Goal: Task Accomplishment & Management: Manage account settings

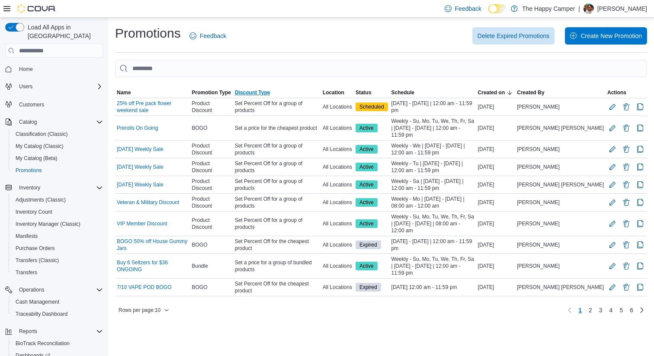
scroll to position [50, 0]
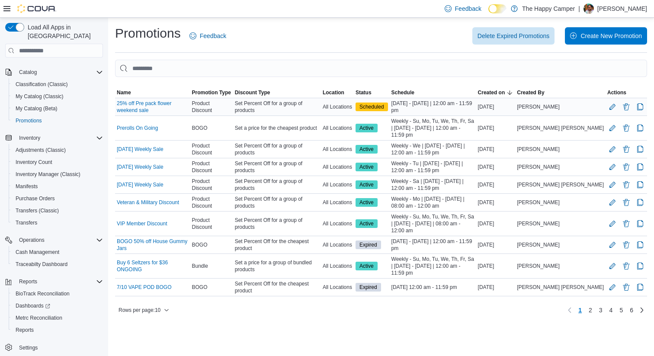
click at [231, 106] on span "Product Discount" at bounding box center [211, 107] width 39 height 14
click at [612, 105] on button "Edit Promotion" at bounding box center [612, 106] width 10 height 10
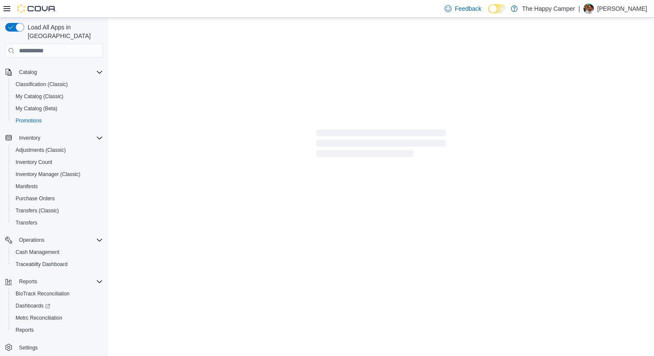
scroll to position [50, 0]
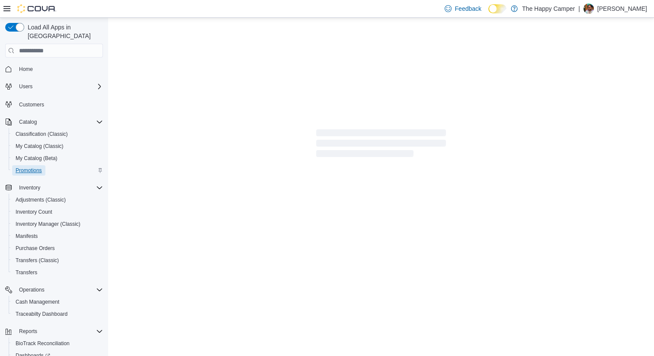
click at [28, 167] on span "Promotions" at bounding box center [29, 170] width 26 height 7
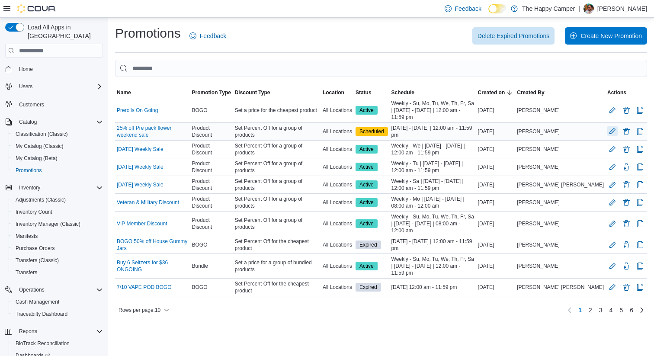
click at [611, 131] on button "Edit Promotion" at bounding box center [612, 131] width 10 height 10
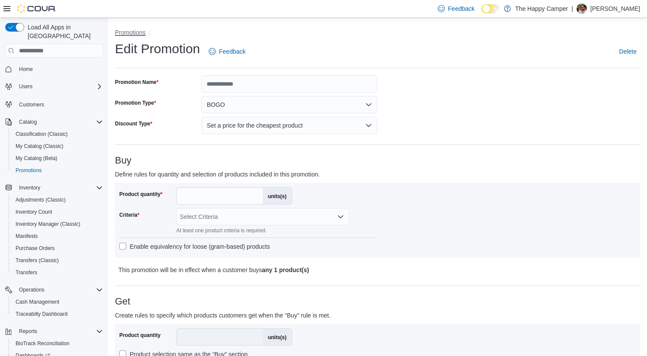
click at [129, 32] on button "Promotions" at bounding box center [130, 32] width 31 height 7
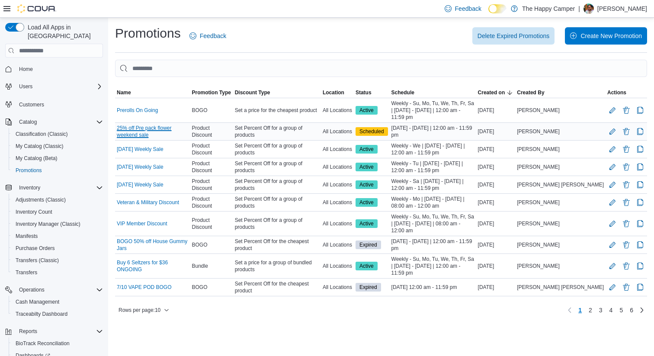
click at [169, 125] on link "25% off Pre pack flower weekend sale" at bounding box center [152, 132] width 71 height 14
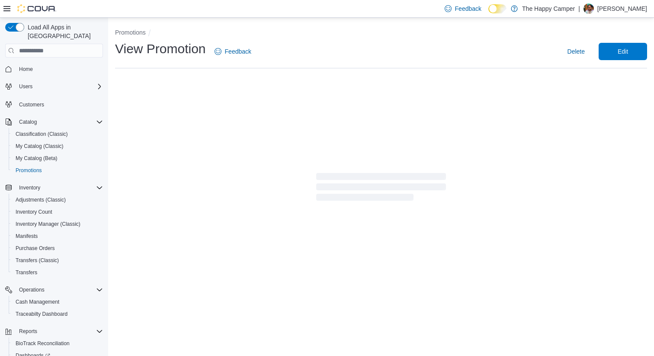
click at [620, 51] on span "Edit" at bounding box center [622, 51] width 10 height 9
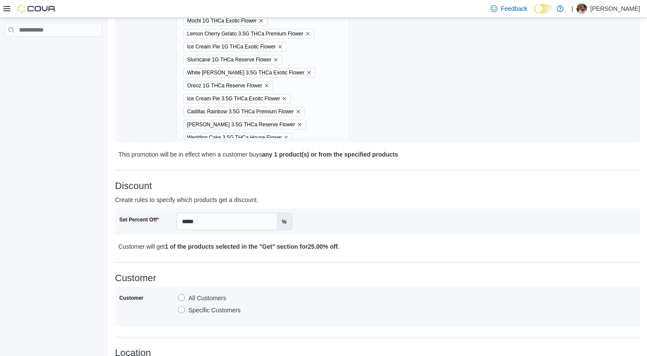
scroll to position [431, 0]
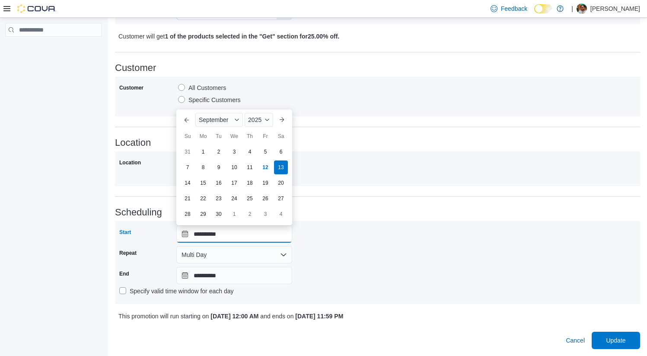
click at [209, 233] on input "**********" at bounding box center [234, 233] width 116 height 17
click at [266, 165] on div "12" at bounding box center [265, 167] width 15 height 15
type input "**********"
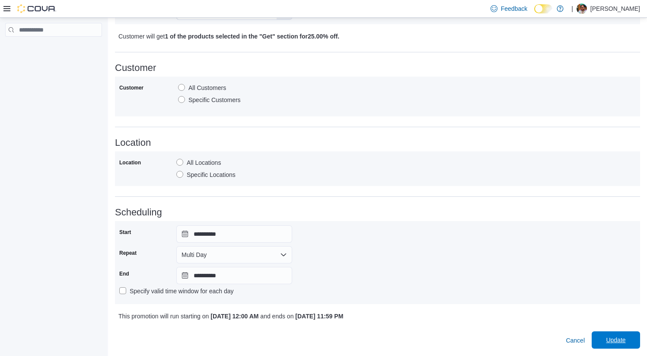
click at [618, 339] on span "Update" at bounding box center [615, 339] width 19 height 9
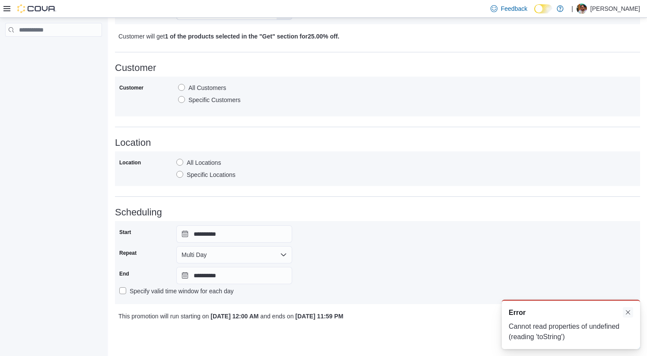
click at [629, 312] on button "Dismiss toast" at bounding box center [628, 312] width 10 height 10
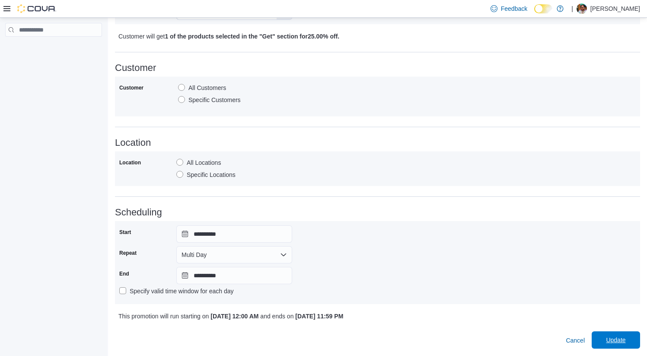
click at [617, 347] on span "Update" at bounding box center [616, 339] width 38 height 17
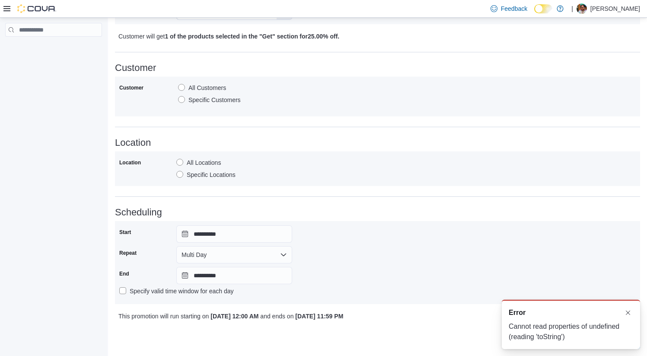
click at [572, 208] on h3 "Scheduling" at bounding box center [377, 212] width 525 height 10
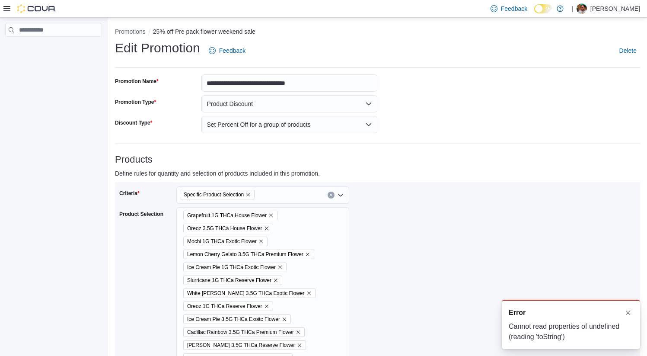
scroll to position [0, 0]
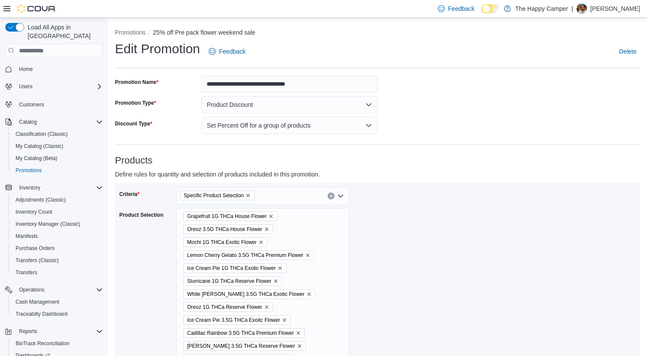
scroll to position [431, 0]
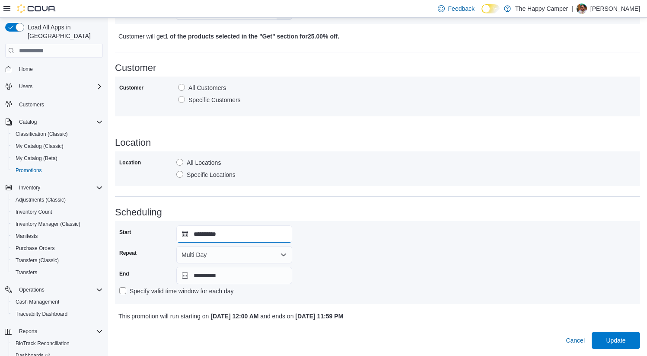
click at [263, 234] on input "**********" at bounding box center [234, 233] width 116 height 17
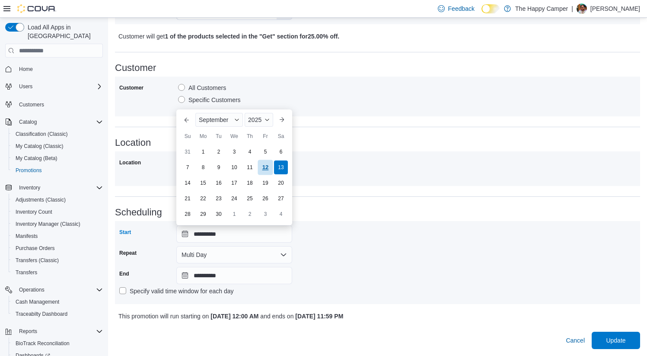
click at [265, 166] on div "12" at bounding box center [265, 167] width 15 height 15
type input "**********"
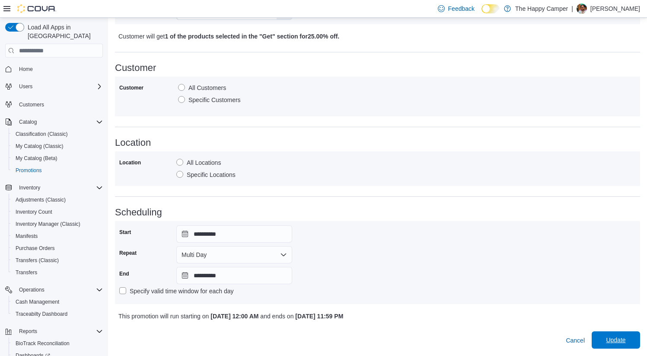
click at [620, 335] on span "Update" at bounding box center [616, 339] width 38 height 17
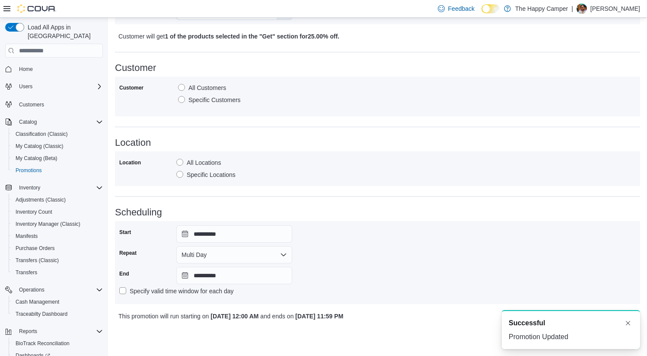
scroll to position [0, 0]
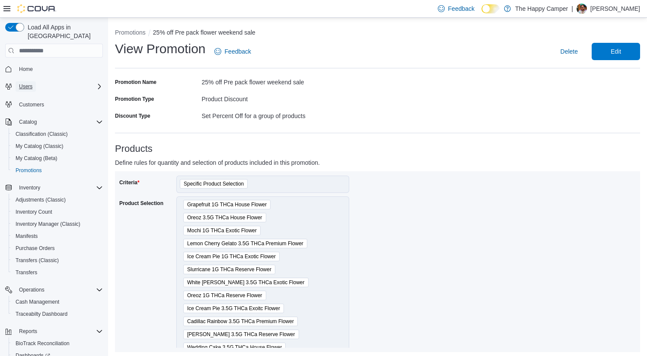
click at [27, 83] on span "Users" at bounding box center [25, 86] width 13 height 7
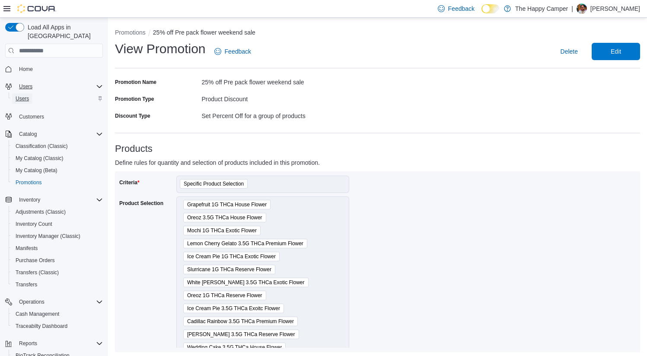
click at [23, 95] on span "Users" at bounding box center [22, 98] width 13 height 7
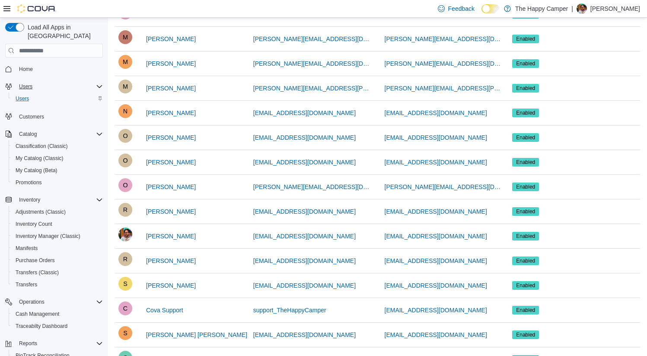
scroll to position [512, 0]
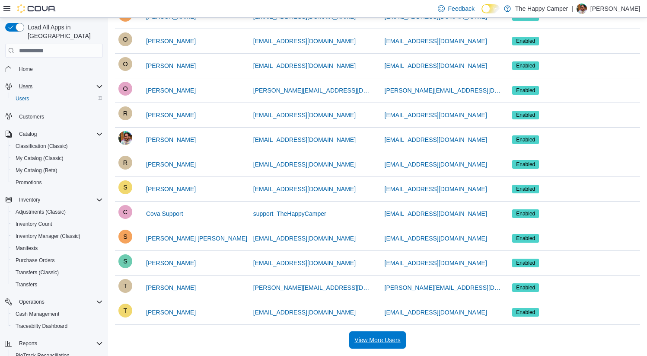
click at [384, 338] on span "View More Users" at bounding box center [378, 339] width 46 height 9
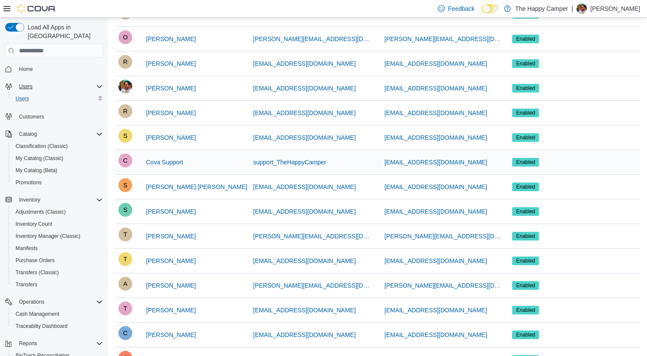
scroll to position [594, 0]
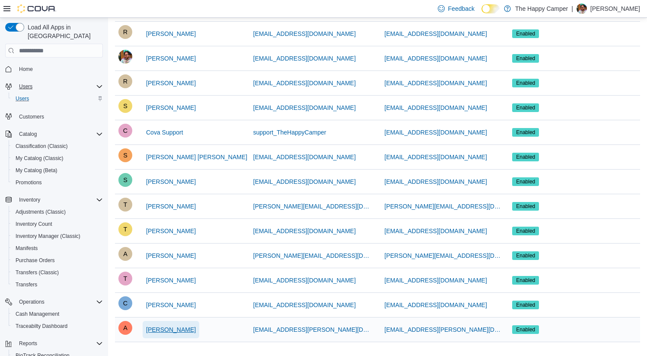
click at [178, 328] on span "[PERSON_NAME]" at bounding box center [171, 329] width 50 height 9
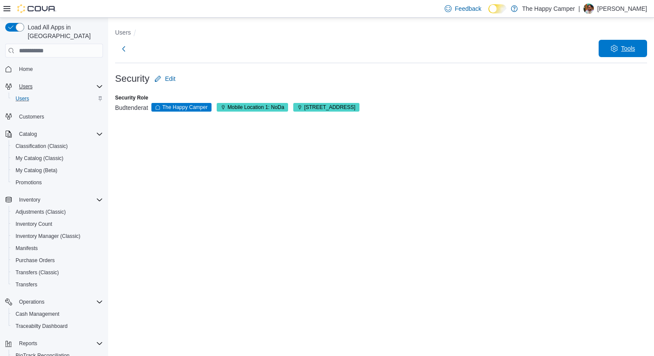
click at [617, 44] on span "Tools" at bounding box center [623, 48] width 38 height 17
click at [576, 108] on div "Budtender at The Happy Camper Mobile Location 1: NoDa 321 East Blvd - C" at bounding box center [381, 107] width 532 height 9
click at [614, 55] on span "Tools" at bounding box center [623, 48] width 38 height 17
click at [467, 119] on form "Security Edit Security Role Budtender at The Happy Camper Mobile Location 1: No…" at bounding box center [381, 96] width 532 height 52
click at [123, 48] on button "Next" at bounding box center [123, 48] width 17 height 17
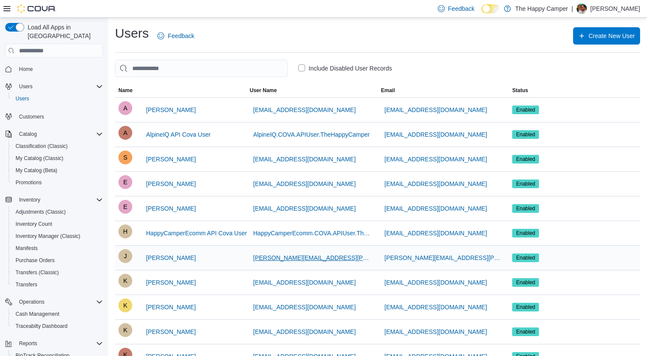
scroll to position [512, 0]
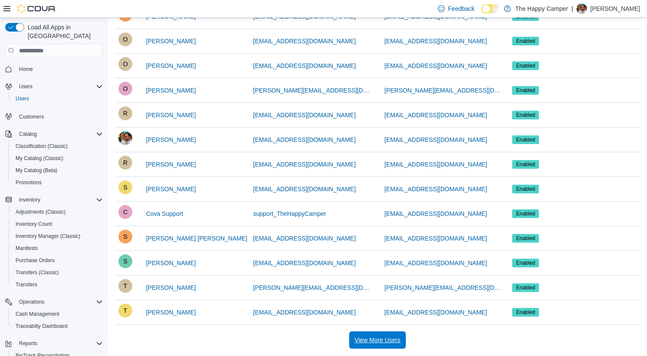
click at [389, 343] on span "View More Users" at bounding box center [378, 339] width 46 height 9
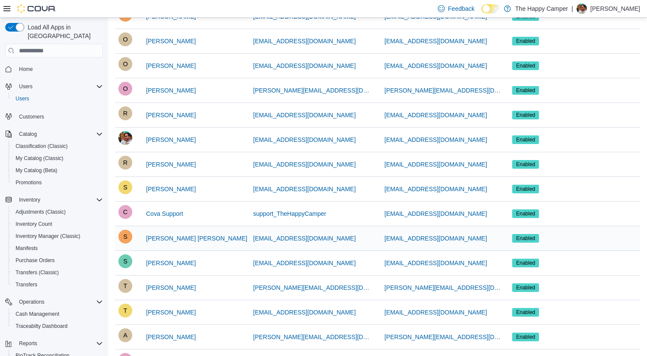
scroll to position [594, 0]
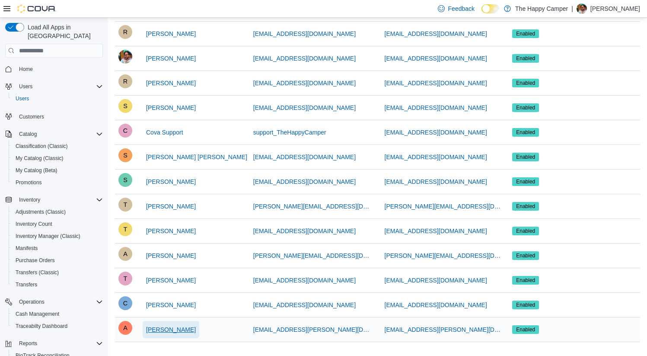
click at [173, 329] on span "[PERSON_NAME]" at bounding box center [171, 329] width 50 height 9
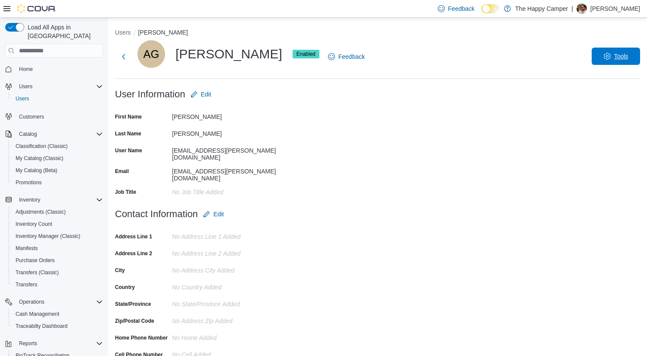
click at [611, 53] on icon "button" at bounding box center [607, 56] width 7 height 7
click at [603, 77] on span "Reset Password" at bounding box center [609, 79] width 51 height 10
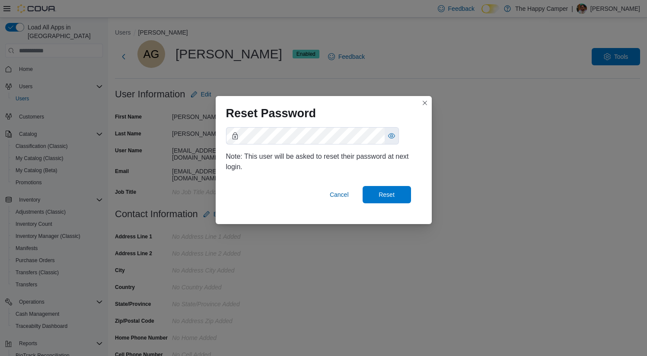
click at [363, 186] on button "Reset" at bounding box center [387, 194] width 48 height 17
